Goal: Information Seeking & Learning: Find specific page/section

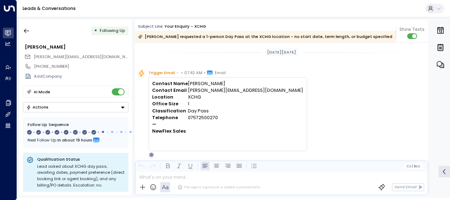
scroll to position [188, 0]
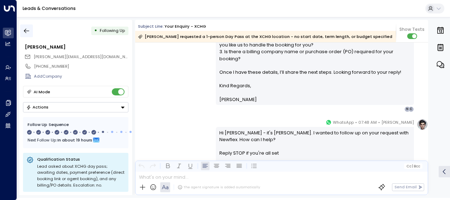
click at [28, 30] on icon "button" at bounding box center [26, 30] width 7 height 7
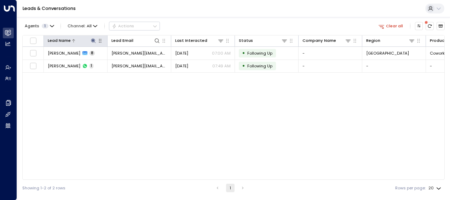
click at [93, 40] on icon at bounding box center [93, 40] width 5 height 5
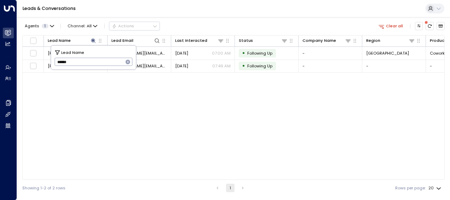
click at [129, 62] on icon "button" at bounding box center [128, 61] width 5 height 5
click at [120, 62] on input "text" at bounding box center [93, 62] width 78 height 12
type input "**********"
click at [228, 97] on div "Lead Name Lead Email Last Interacted Status Company Name Region Product # of pe…" at bounding box center [233, 107] width 423 height 144
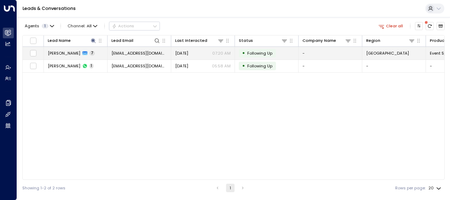
click at [193, 49] on td "[DATE] 07:20 AM" at bounding box center [203, 53] width 64 height 12
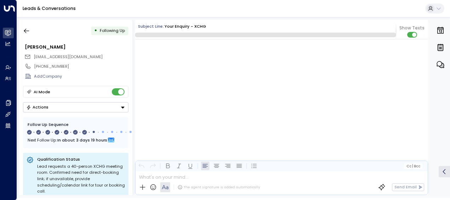
scroll to position [1864, 0]
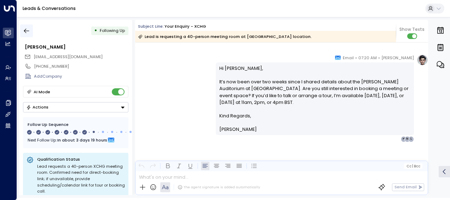
click at [27, 29] on icon "button" at bounding box center [26, 30] width 7 height 7
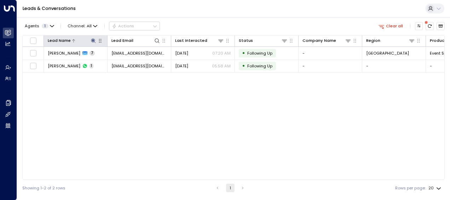
click at [93, 41] on icon at bounding box center [93, 40] width 5 height 5
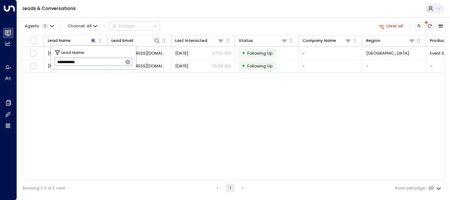
click at [127, 62] on icon "button" at bounding box center [128, 62] width 6 height 6
click at [105, 61] on input "text" at bounding box center [93, 62] width 78 height 12
paste input "**********"
type input "**********"
click at [229, 133] on div "Lead Name Lead Email Last Interacted Status Company Name Region Product # of pe…" at bounding box center [233, 107] width 423 height 144
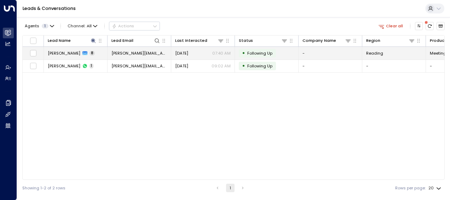
click at [199, 56] on div "[DATE] 07:40 AM" at bounding box center [203, 53] width 56 height 6
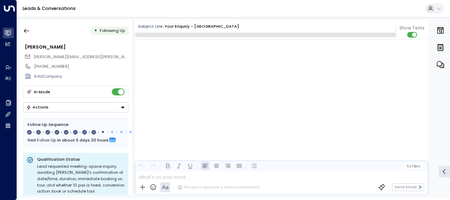
scroll to position [2382, 0]
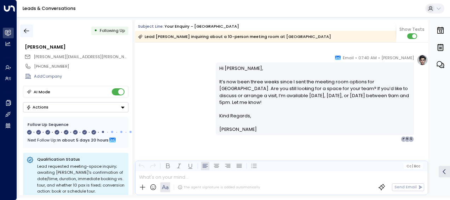
click at [23, 34] on button "button" at bounding box center [26, 30] width 13 height 13
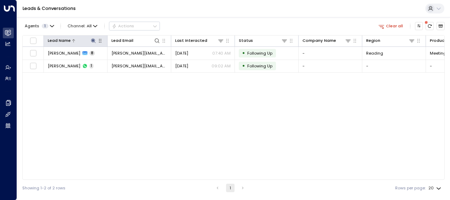
click at [93, 40] on icon at bounding box center [93, 40] width 5 height 5
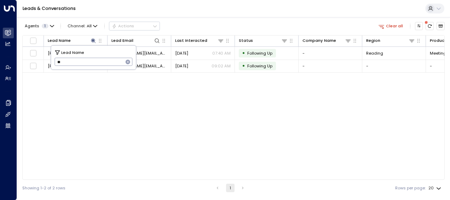
type input "*"
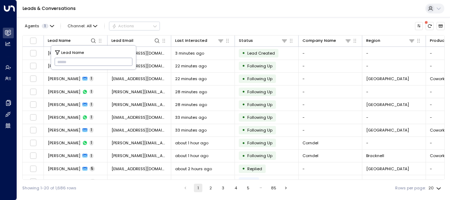
type input "**********"
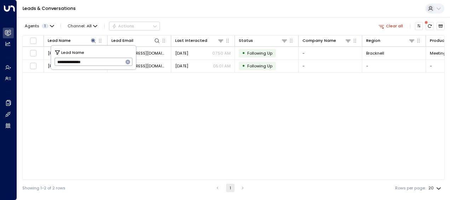
click at [196, 108] on div "Lead Name Lead Email Last Interacted Status Company Name Region Product # of pe…" at bounding box center [233, 107] width 423 height 144
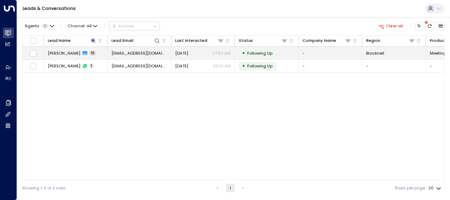
click at [188, 50] on span "[DATE]" at bounding box center [181, 53] width 13 height 6
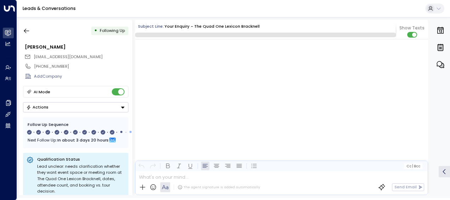
scroll to position [2941, 0]
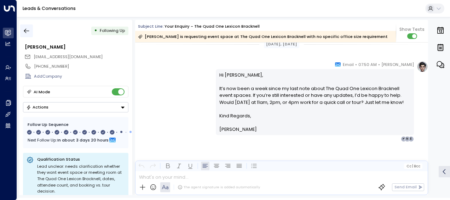
click at [28, 31] on icon "button" at bounding box center [26, 31] width 5 height 5
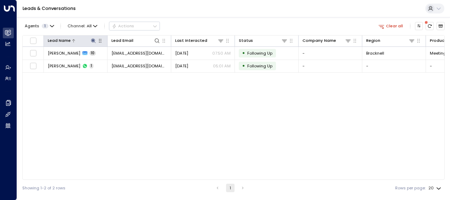
click at [93, 39] on icon at bounding box center [93, 40] width 5 height 5
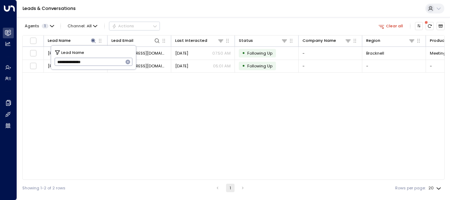
click at [127, 59] on icon "button" at bounding box center [128, 62] width 6 height 6
click at [123, 61] on input "text" at bounding box center [93, 62] width 78 height 12
paste input "**********"
type input "**********"
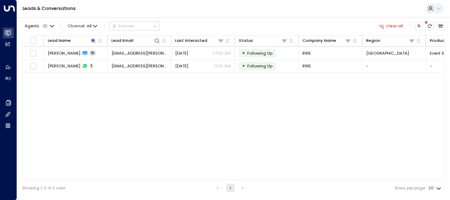
click at [149, 92] on div "Lead Name Lead Email Last Interacted Status Company Name Region Product # of pe…" at bounding box center [233, 107] width 423 height 144
click at [243, 123] on div "Lead Name Lead Email Last Interacted Status Company Name Region Product # of pe…" at bounding box center [233, 107] width 423 height 144
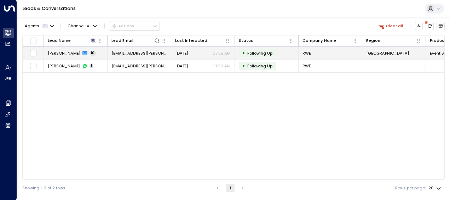
click at [201, 53] on div "[DATE] 07:55 AM" at bounding box center [203, 53] width 56 height 6
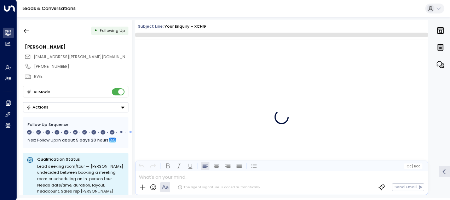
scroll to position [3043, 0]
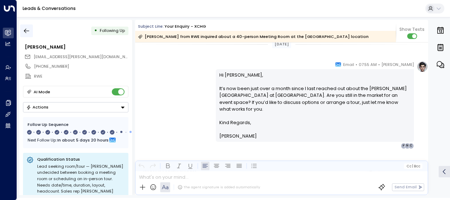
click at [28, 28] on icon "button" at bounding box center [26, 30] width 7 height 7
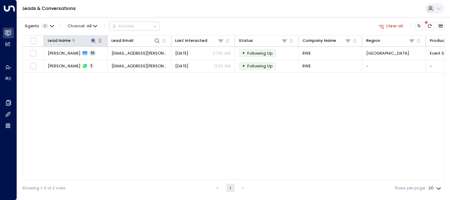
click at [92, 40] on icon at bounding box center [94, 41] width 6 height 6
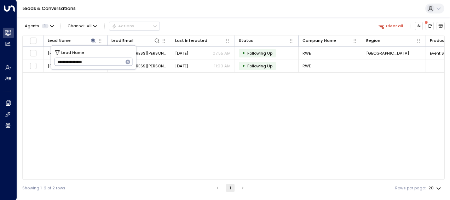
drag, startPoint x: 126, startPoint y: 62, endPoint x: 110, endPoint y: 60, distance: 16.7
click at [110, 60] on div "**********" at bounding box center [93, 62] width 78 height 8
click at [110, 60] on input "**********" at bounding box center [88, 62] width 69 height 12
click at [127, 62] on icon "button" at bounding box center [128, 61] width 5 height 5
paste input "**********"
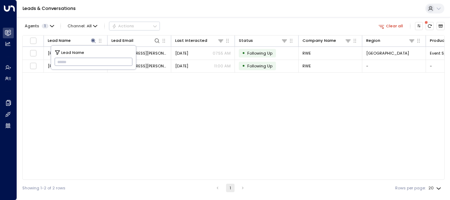
click at [110, 62] on input "text" at bounding box center [93, 62] width 78 height 12
type input "**********"
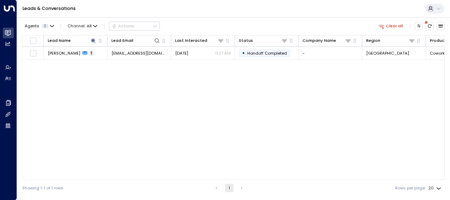
click at [132, 107] on div "Lead Name Lead Email Last Interacted Status Company Name Region Product # of pe…" at bounding box center [233, 107] width 423 height 144
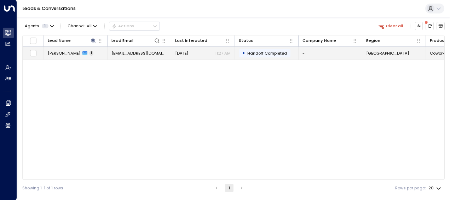
click at [201, 52] on div "[DATE] 11:27 AM" at bounding box center [203, 53] width 56 height 6
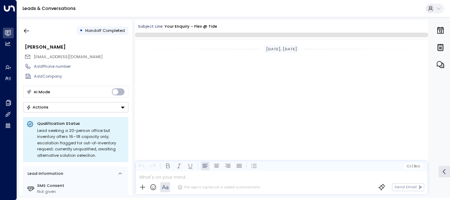
scroll to position [142, 0]
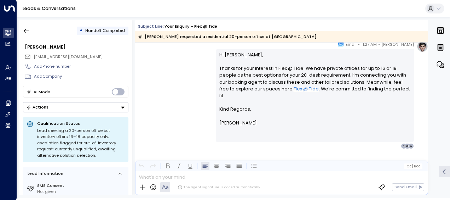
click at [295, 130] on div "Hi [PERSON_NAME], Thanks for your interest in Flex @ Tide. We have private offi…" at bounding box center [314, 95] width 191 height 88
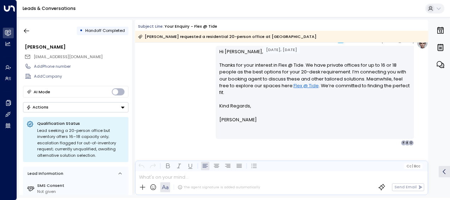
scroll to position [146, 0]
click at [186, 117] on div "[PERSON_NAME] • 11:27 AM • Email Hi [PERSON_NAME], Thanks for your interest in …" at bounding box center [281, 91] width 293 height 108
click at [28, 30] on icon "button" at bounding box center [26, 31] width 5 height 5
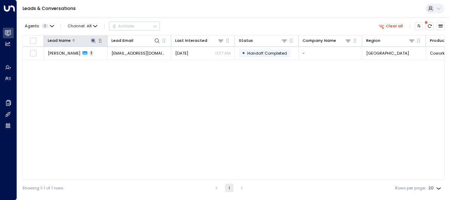
click at [96, 41] on icon at bounding box center [94, 41] width 6 height 6
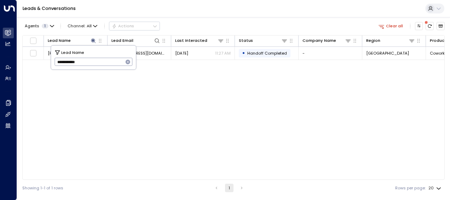
click at [129, 62] on icon "button" at bounding box center [128, 61] width 5 height 5
paste input "**********"
click at [111, 62] on input "**********" at bounding box center [93, 62] width 78 height 12
type input "**********"
click at [200, 104] on div "Lead Name Lead Email Last Interacted Status Company Name Region Product # of pe…" at bounding box center [233, 107] width 423 height 144
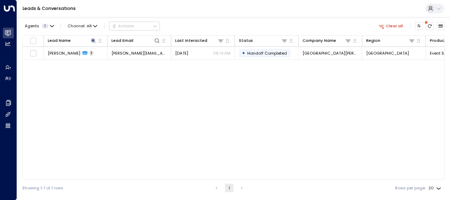
click at [194, 63] on div "Lead Name Lead Email Last Interacted Status Company Name Region Product # of pe…" at bounding box center [233, 107] width 423 height 144
click at [195, 64] on div "Lead Name Lead Email Last Interacted Status Company Name Region Product # of pe…" at bounding box center [233, 107] width 423 height 144
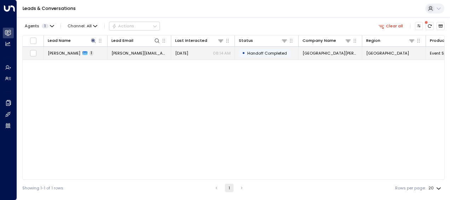
click at [216, 52] on p "08:14 AM" at bounding box center [222, 53] width 18 height 6
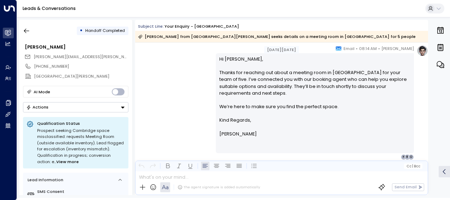
scroll to position [138, 0]
click at [166, 127] on div "[PERSON_NAME] • 08:14 AM • Email Hi [PERSON_NAME], Thanks for reaching out abou…" at bounding box center [281, 102] width 293 height 115
click at [26, 33] on icon "button" at bounding box center [26, 30] width 7 height 7
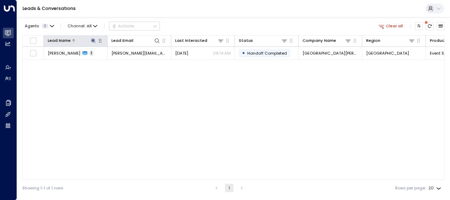
click at [92, 42] on icon at bounding box center [94, 41] width 6 height 6
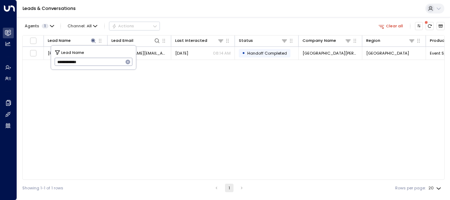
click at [125, 63] on icon "button" at bounding box center [128, 62] width 6 height 6
click at [117, 62] on input "text" at bounding box center [93, 62] width 78 height 12
paste input "**********"
type input "**********"
click at [193, 110] on div "Lead Name Lead Email Last Interacted Status Company Name Region Product # of pe…" at bounding box center [233, 107] width 423 height 144
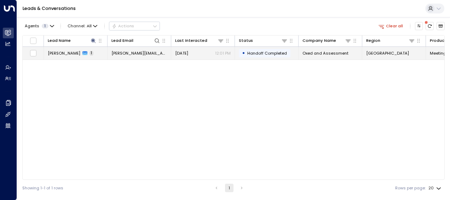
click at [188, 53] on span "[DATE]" at bounding box center [181, 53] width 13 height 6
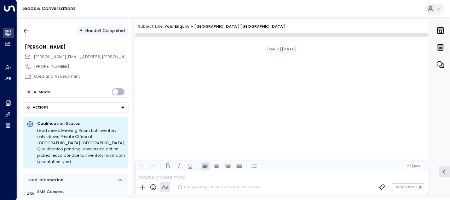
scroll to position [170, 0]
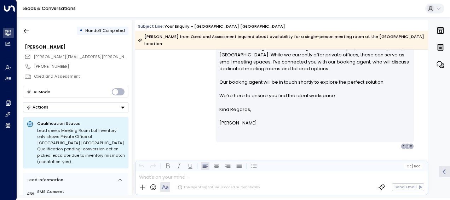
click at [304, 142] on div "[PERSON_NAME] • 12:01 PM • Email Hi [PERSON_NAME], Thanks for reaching out abou…" at bounding box center [281, 113] width 293 height 185
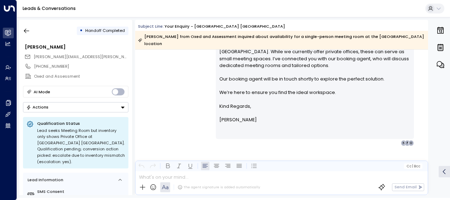
scroll to position [173, 0]
click at [29, 23] on div "• Handoff Completed [PERSON_NAME] [PERSON_NAME][EMAIL_ADDRESS][PERSON_NAME][DOM…" at bounding box center [75, 107] width 113 height 175
click at [27, 34] on button "button" at bounding box center [26, 30] width 13 height 13
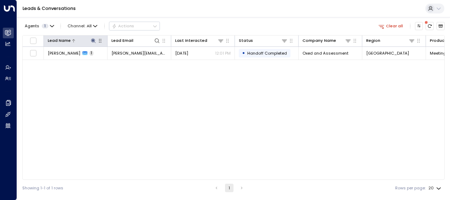
click at [94, 41] on icon at bounding box center [93, 40] width 5 height 5
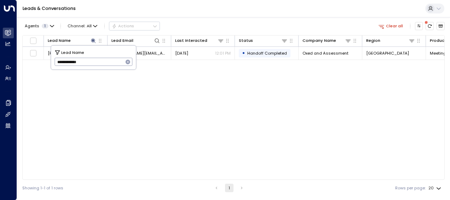
click at [126, 63] on icon "button" at bounding box center [128, 62] width 6 height 6
click at [126, 63] on input "text" at bounding box center [93, 62] width 78 height 12
paste input "**********"
type input "**********"
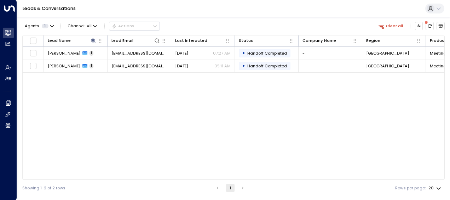
click at [227, 114] on div "Lead Name Lead Email Last Interacted Status Company Name Region Product # of pe…" at bounding box center [233, 107] width 423 height 144
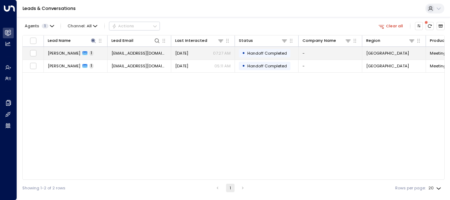
click at [188, 52] on span "[DATE]" at bounding box center [181, 53] width 13 height 6
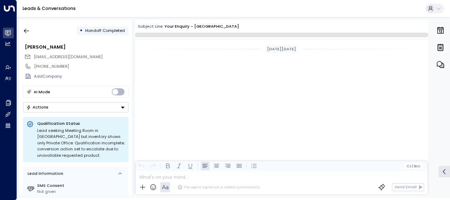
scroll to position [156, 0]
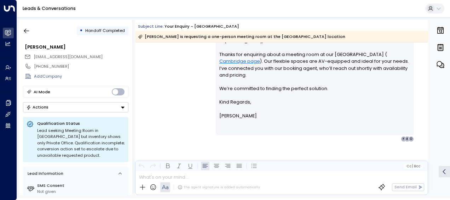
click at [266, 126] on div "Hi [PERSON_NAME], Thanks for enquiring about a meeting room at our [GEOGRAPHIC_…" at bounding box center [314, 85] width 191 height 95
drag, startPoint x: 260, startPoint y: 132, endPoint x: 258, endPoint y: 86, distance: 45.7
click at [258, 86] on div "Hi [PERSON_NAME], Thanks for enquiring about a meeting room at our [GEOGRAPHIC_…" at bounding box center [314, 85] width 191 height 95
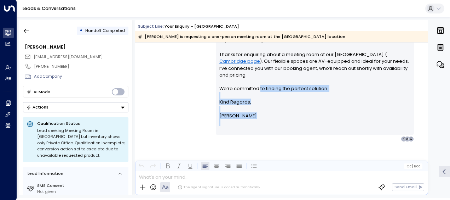
drag, startPoint x: 258, startPoint y: 86, endPoint x: 255, endPoint y: 103, distance: 16.9
click at [255, 103] on p "Kind Regards," at bounding box center [314, 101] width 191 height 7
click at [254, 112] on p "[PERSON_NAME]" at bounding box center [314, 115] width 191 height 7
drag, startPoint x: 254, startPoint y: 119, endPoint x: 227, endPoint y: 86, distance: 42.2
click at [227, 86] on div "Hi [PERSON_NAME], Thanks for enquiring about a meeting room at our [GEOGRAPHIC_…" at bounding box center [314, 85] width 191 height 95
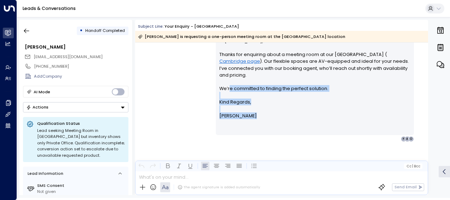
click at [228, 90] on p "Hi [PERSON_NAME], Thanks for enquiring about a meeting room at our [GEOGRAPHIC_…" at bounding box center [314, 68] width 191 height 61
